Goal: Information Seeking & Learning: Learn about a topic

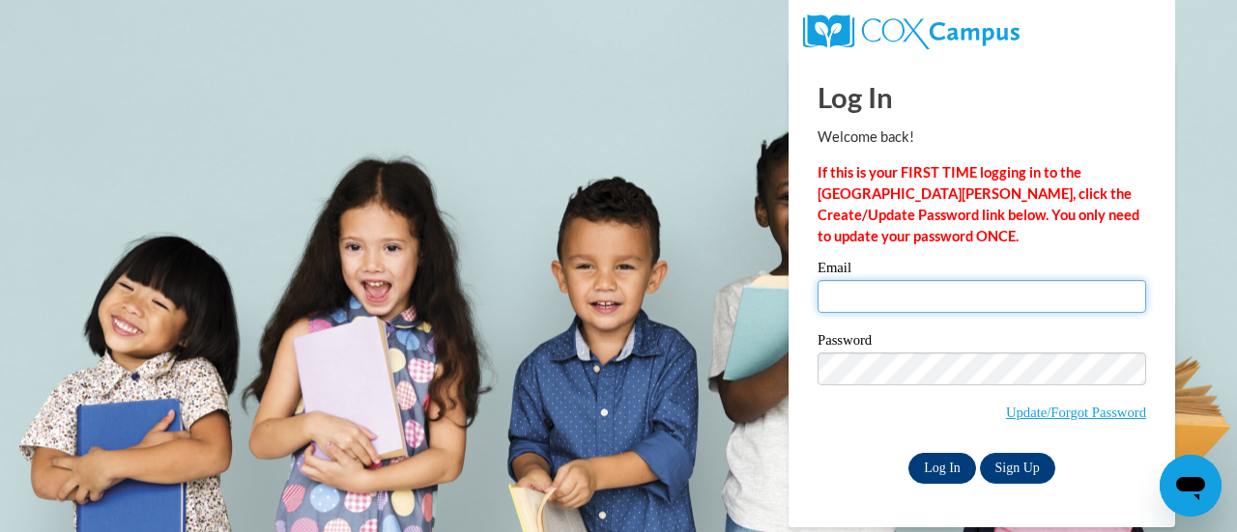
type input "erica.wirsching@rusd.org"
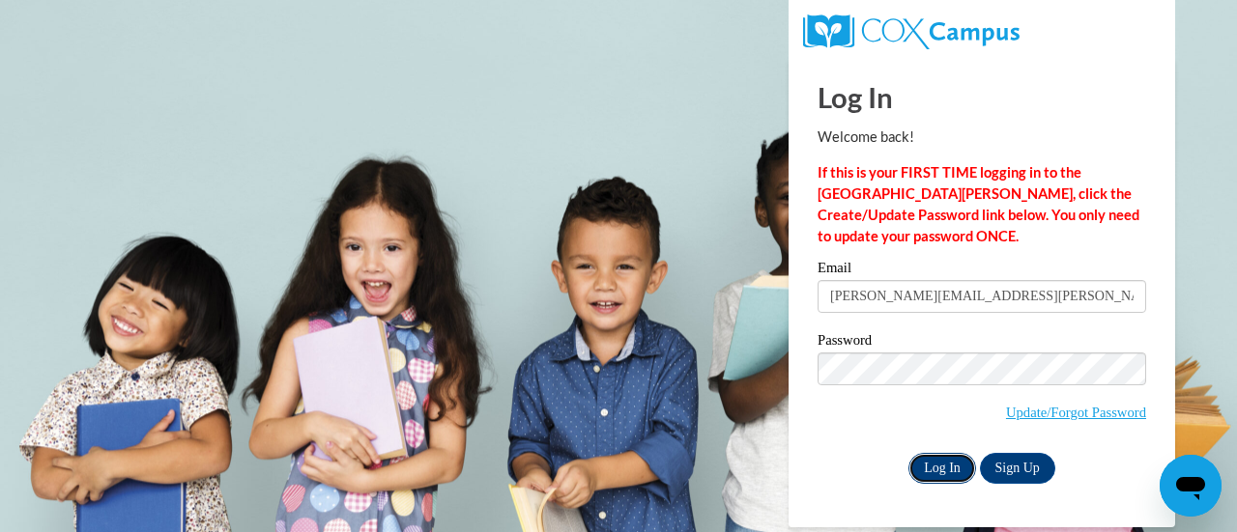
click at [933, 461] on input "Log In" at bounding box center [942, 468] width 68 height 31
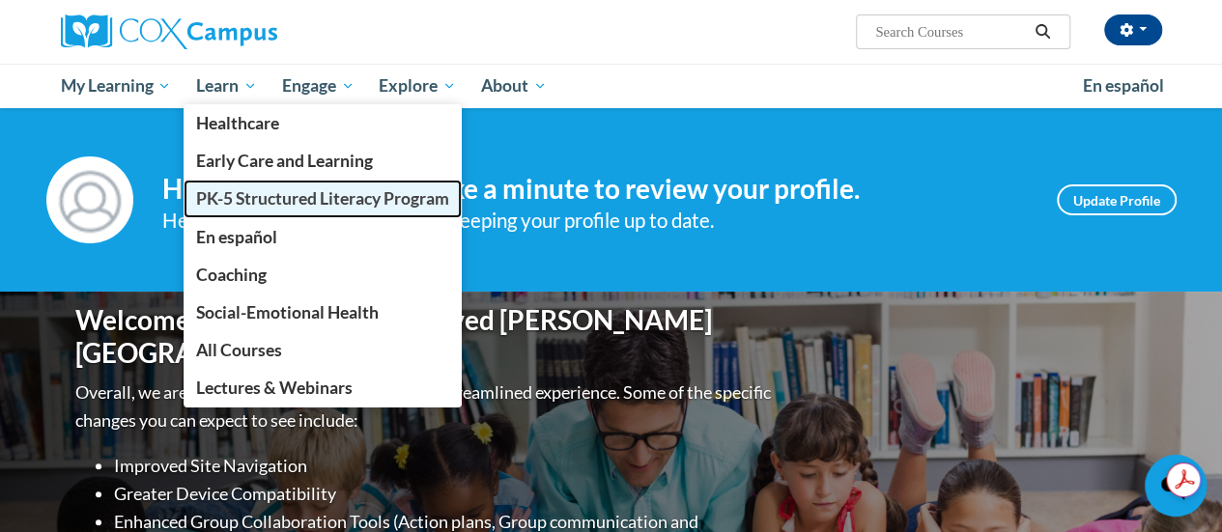
click at [274, 198] on span "PK-5 Structured Literacy Program" at bounding box center [322, 198] width 253 height 20
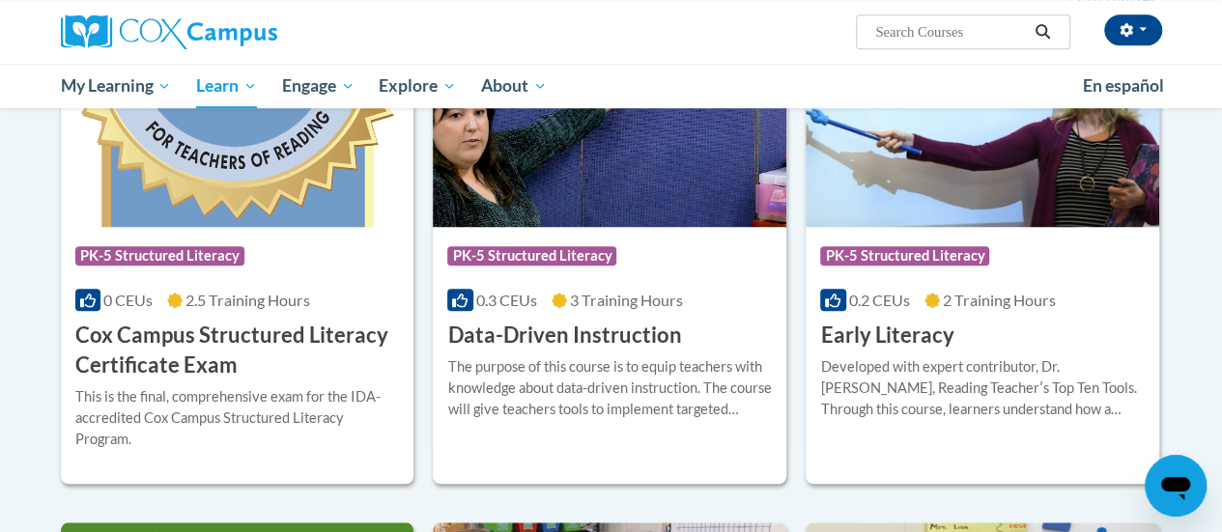
scroll to position [729, 0]
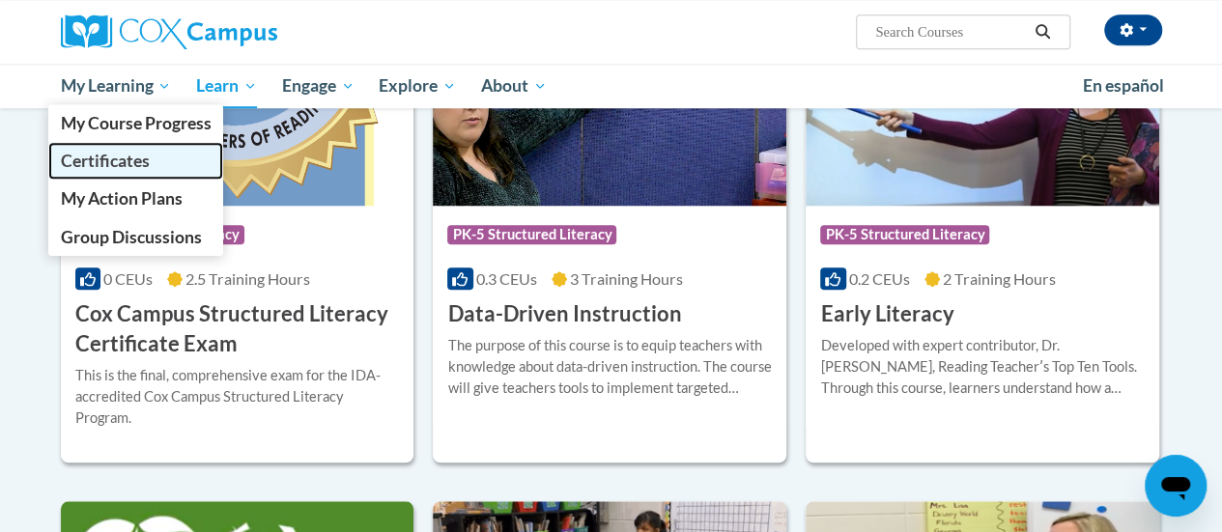
click at [114, 156] on span "Certificates" at bounding box center [104, 161] width 89 height 20
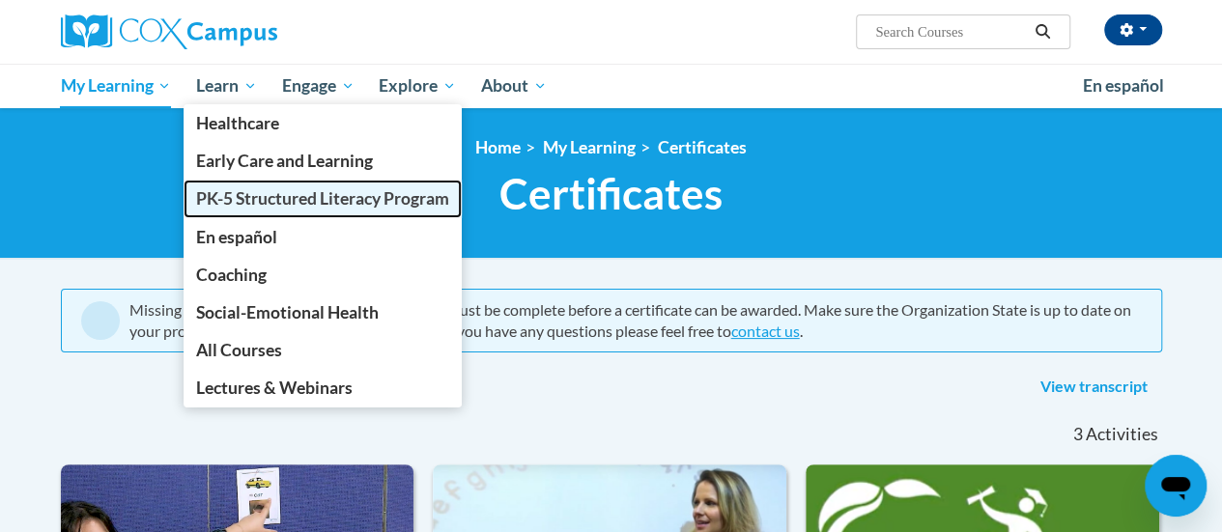
click at [262, 189] on span "PK-5 Structured Literacy Program" at bounding box center [322, 198] width 253 height 20
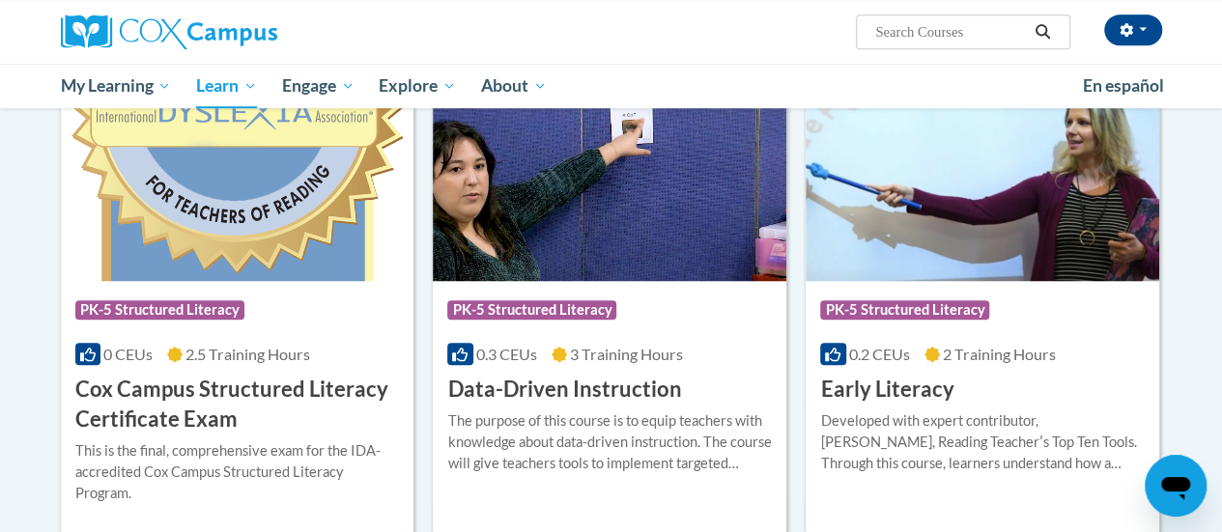
scroll to position [654, 0]
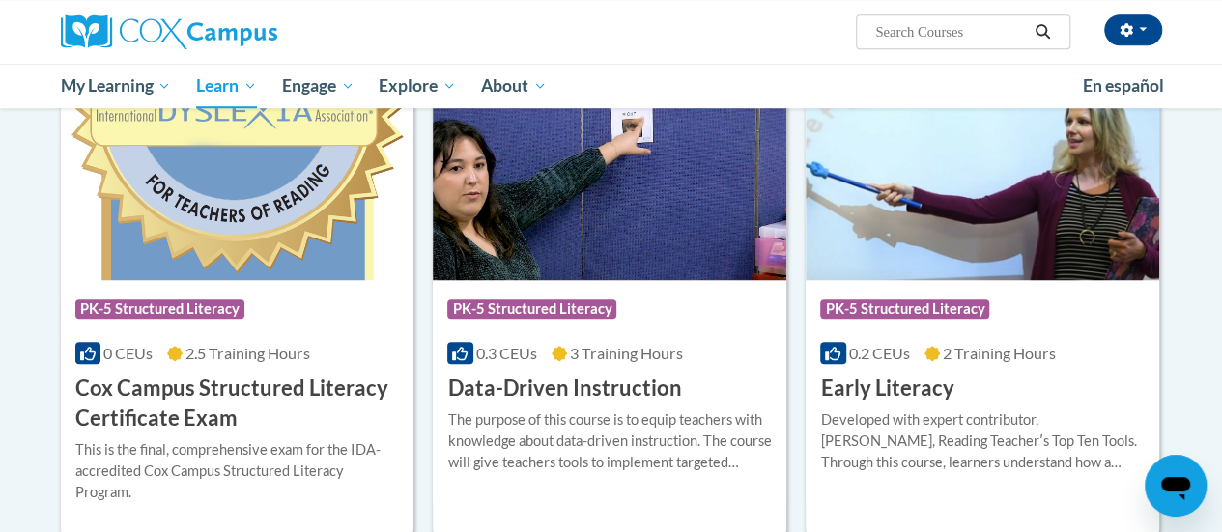
click at [184, 397] on h3 "Cox Campus Structured Literacy Certificate Exam" at bounding box center [237, 404] width 325 height 60
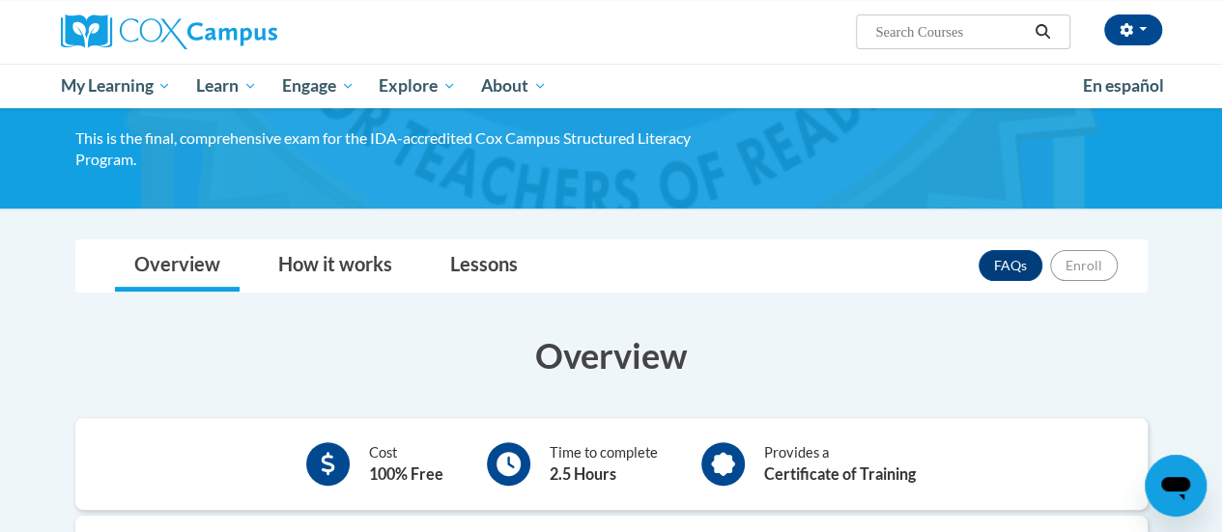
scroll to position [142, 0]
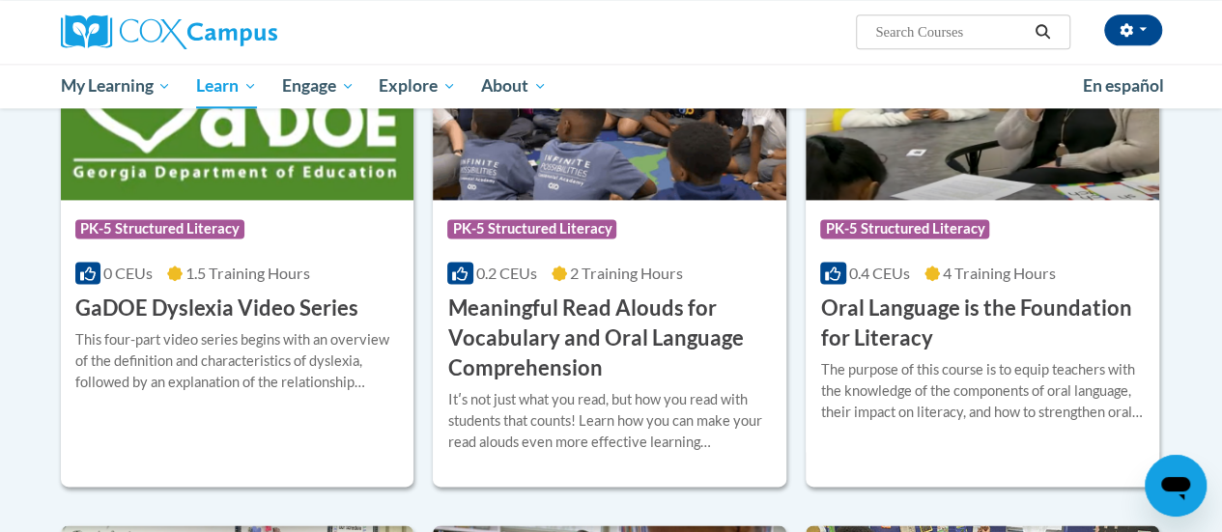
scroll to position [1230, 0]
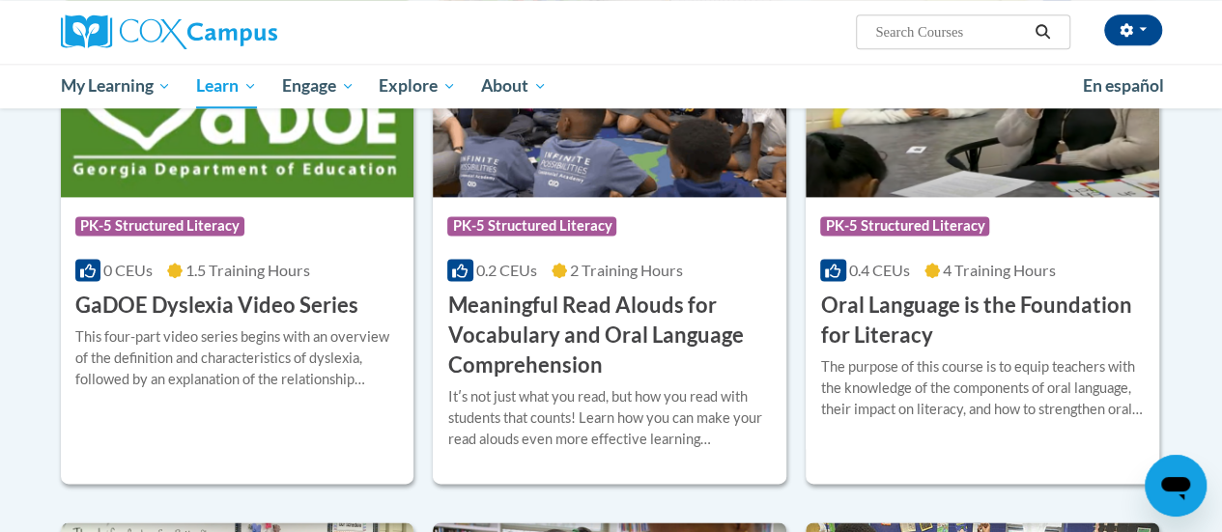
click at [610, 344] on h3 "Meaningful Read Alouds for Vocabulary and Oral Language Comprehension" at bounding box center [609, 335] width 325 height 89
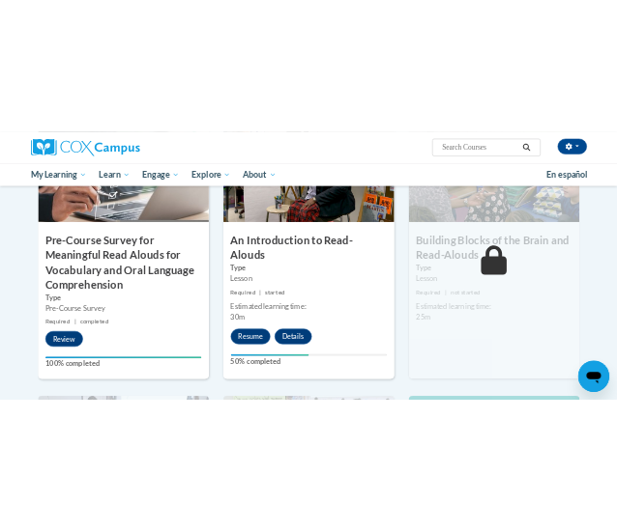
scroll to position [565, 0]
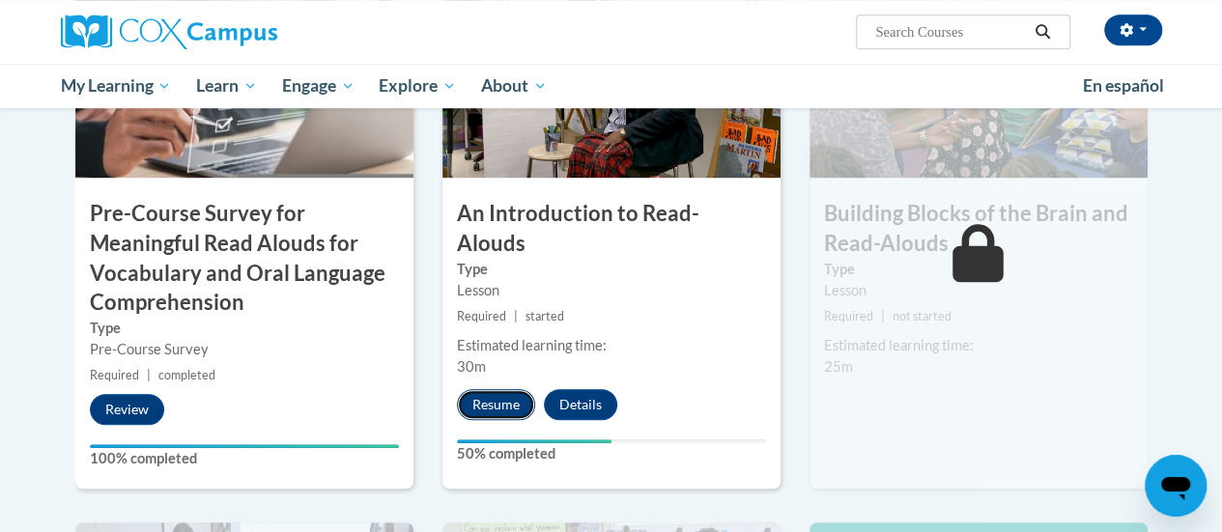
click at [501, 389] on button "Resume" at bounding box center [496, 404] width 78 height 31
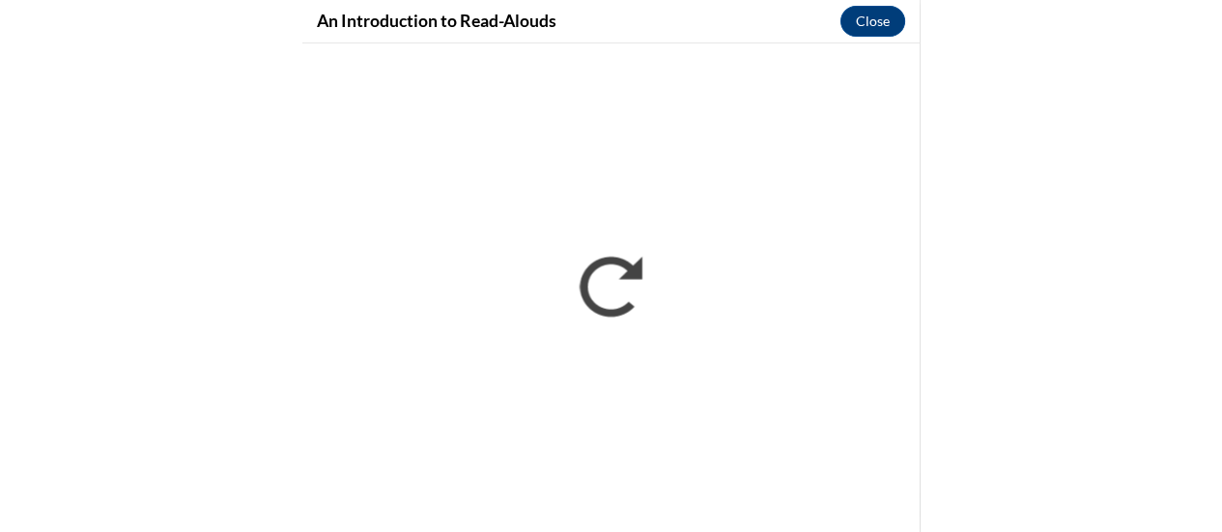
scroll to position [0, 0]
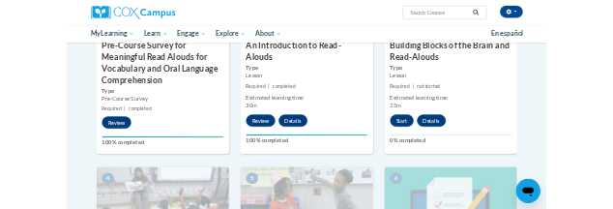
scroll to position [664, 0]
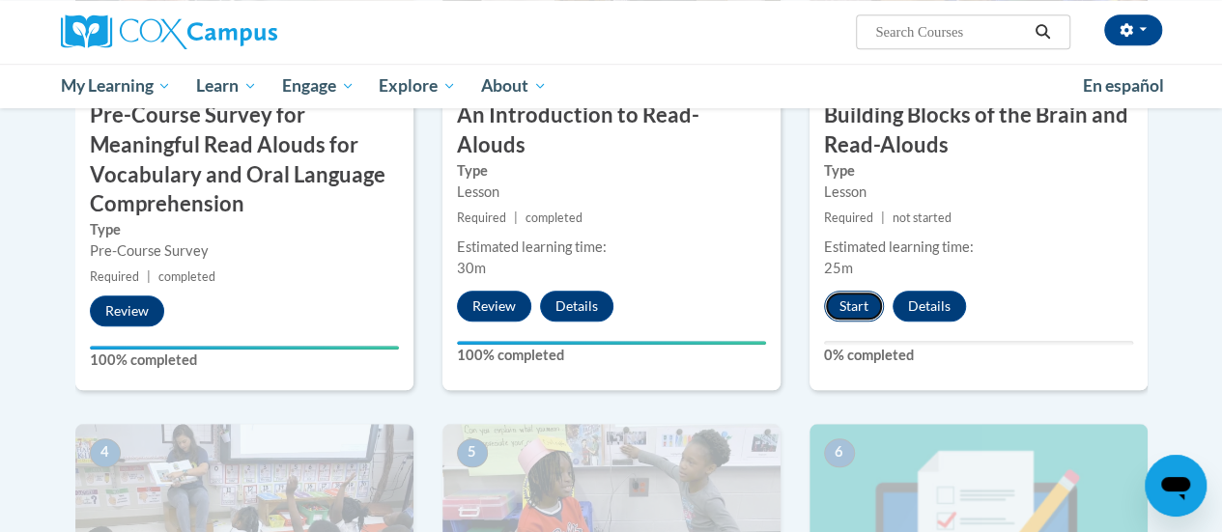
click at [858, 312] on button "Start" at bounding box center [854, 306] width 60 height 31
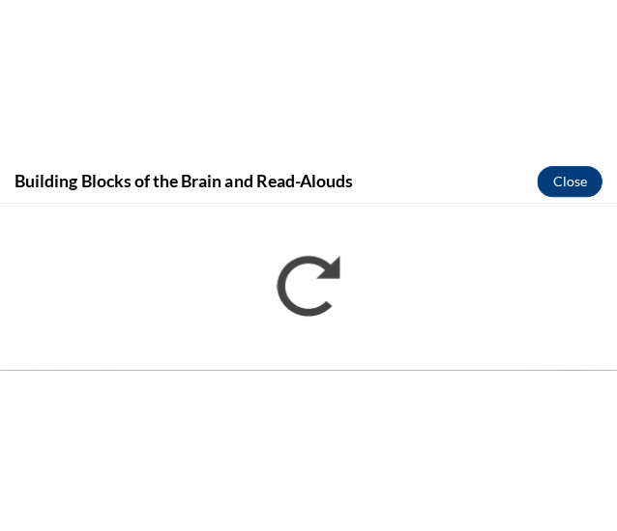
scroll to position [0, 0]
